Goal: Information Seeking & Learning: Learn about a topic

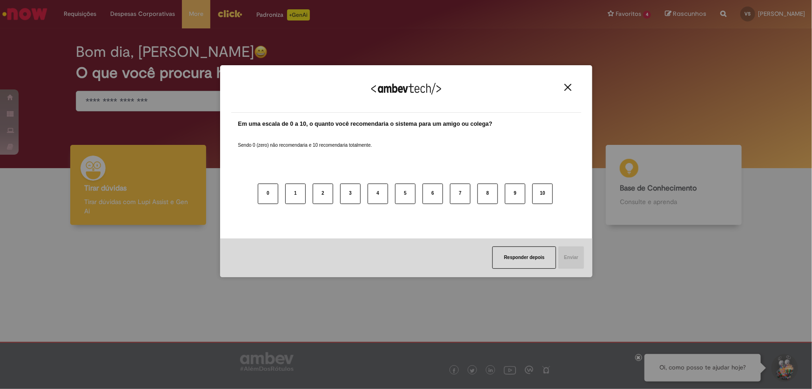
click at [570, 85] on img "Close" at bounding box center [567, 87] width 7 height 7
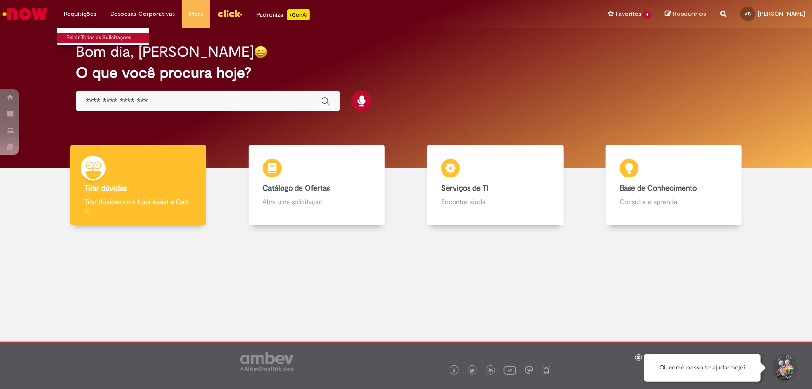
click at [79, 37] on link "Exibir Todas as Solicitações" at bounding box center [108, 38] width 102 height 10
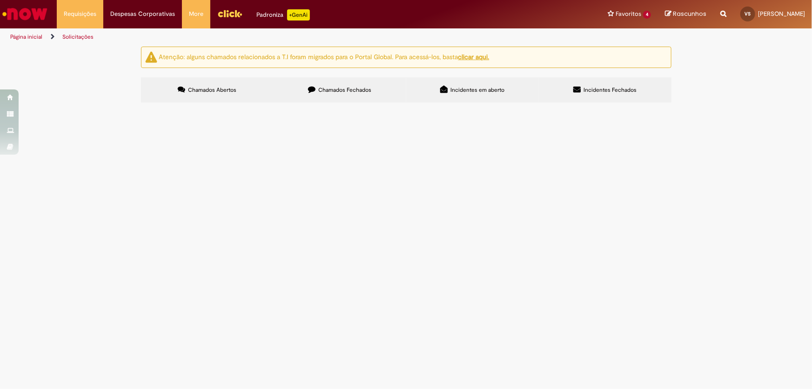
click at [358, 90] on span "Chamados Fechados" at bounding box center [344, 89] width 53 height 7
click at [474, 87] on span "Incidentes em aberto" at bounding box center [477, 89] width 54 height 7
click at [624, 92] on span "Incidentes Fechados" at bounding box center [610, 89] width 53 height 7
click at [199, 93] on span "Chamados Abertos" at bounding box center [212, 89] width 48 height 7
click at [601, 8] on li "Favoritos 4 Exibir todos os Favoritos Férias Ponto Documentações Benefícios" at bounding box center [629, 14] width 57 height 28
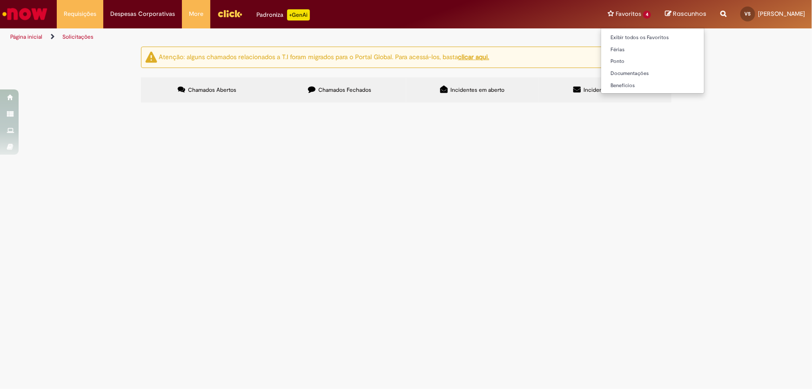
click at [601, 13] on li "Favoritos 4 Exibir todos os Favoritos Férias Ponto Documentações Benefícios" at bounding box center [629, 14] width 57 height 28
click at [601, 9] on li "Favoritos 4 Exibir todos os Favoritos Férias Ponto Documentações Benefícios" at bounding box center [629, 14] width 57 height 28
click at [32, 36] on link "Página inicial" at bounding box center [26, 36] width 32 height 7
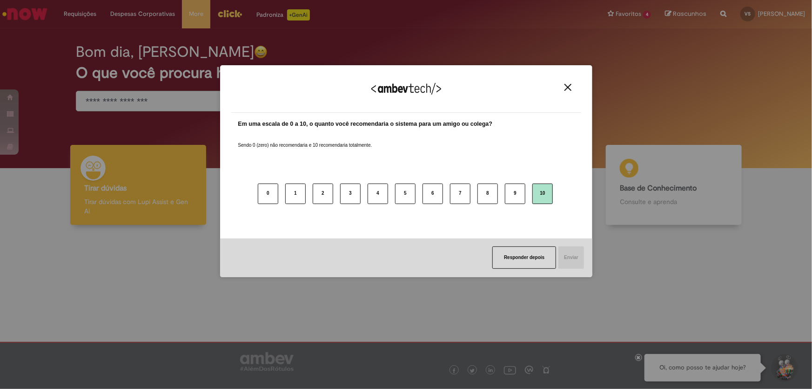
click at [546, 191] on button "10" at bounding box center [542, 193] width 20 height 20
click at [578, 261] on button "Enviar" at bounding box center [570, 257] width 27 height 22
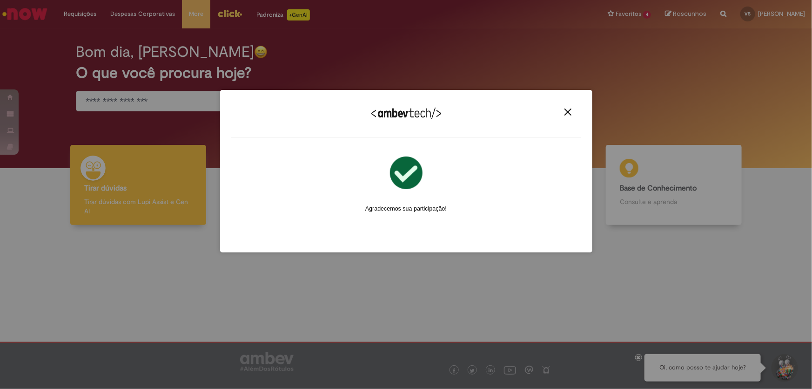
click at [567, 113] on img "Close" at bounding box center [567, 111] width 7 height 7
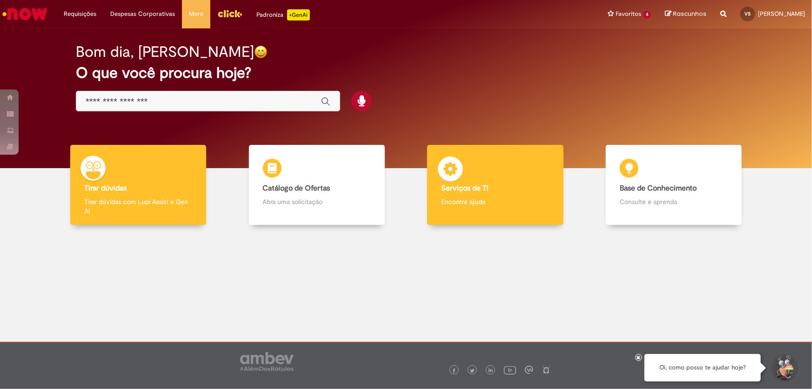
click at [491, 204] on p "Encontre ajuda" at bounding box center [495, 201] width 108 height 9
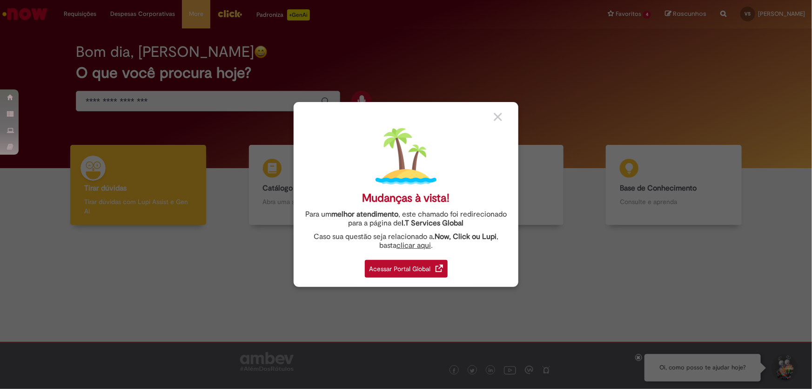
click at [406, 260] on div "Acessar Portal Global" at bounding box center [406, 269] width 83 height 18
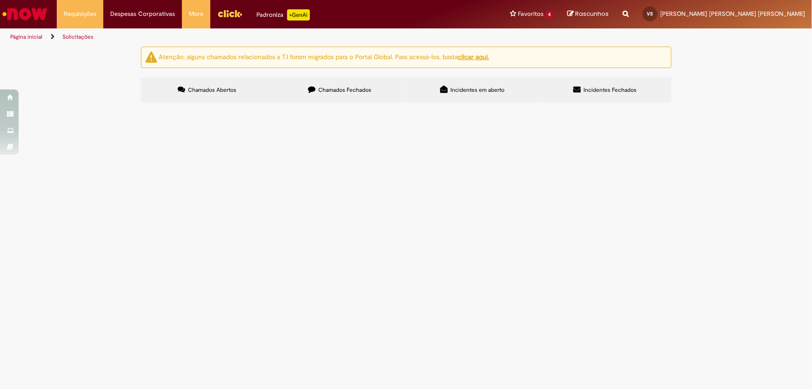
click at [221, 13] on img "Menu Cabeçalho" at bounding box center [229, 14] width 25 height 14
